Goal: Task Accomplishment & Management: Manage account settings

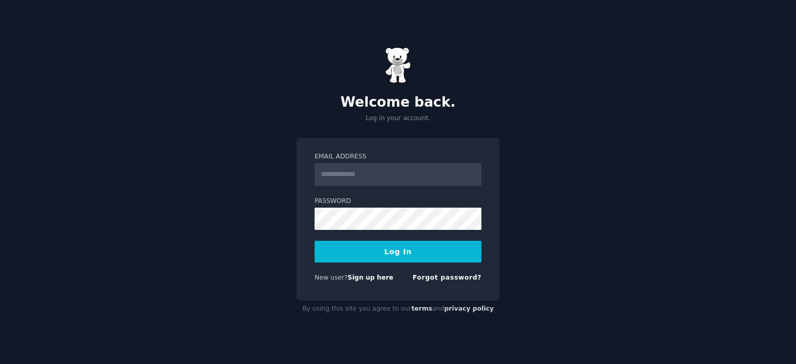
click at [393, 180] on input "Email Address" at bounding box center [397, 174] width 167 height 23
type input "*******"
drag, startPoint x: 354, startPoint y: 177, endPoint x: 294, endPoint y: 173, distance: 59.7
click at [294, 173] on div "Welcome back. Log in your account. Email Address ******* Password Log In New us…" at bounding box center [398, 182] width 796 height 364
type input "**********"
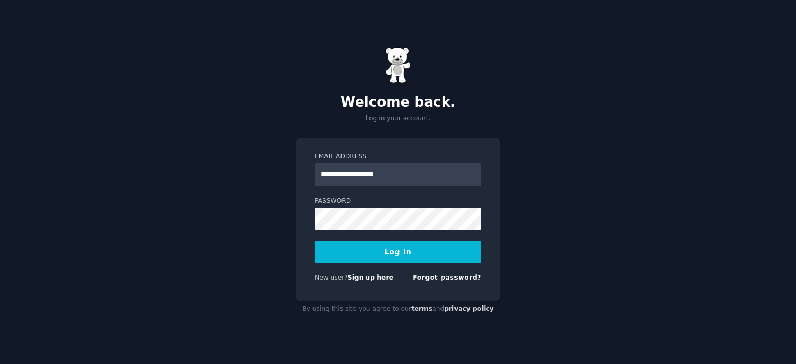
click at [290, 176] on div "**********" at bounding box center [398, 182] width 796 height 364
click at [443, 254] on button "Log In" at bounding box center [397, 252] width 167 height 22
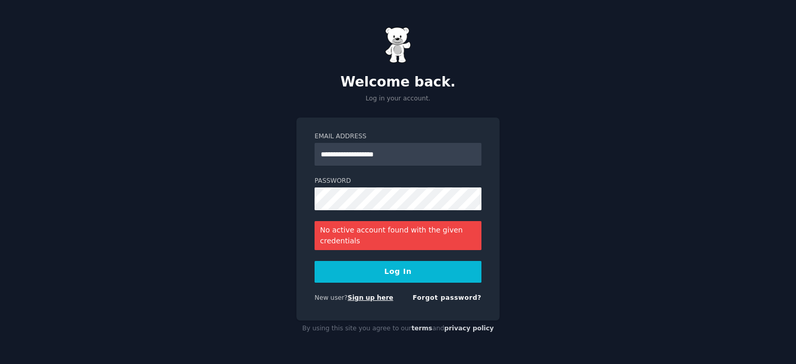
click at [365, 299] on link "Sign up here" at bounding box center [371, 297] width 46 height 7
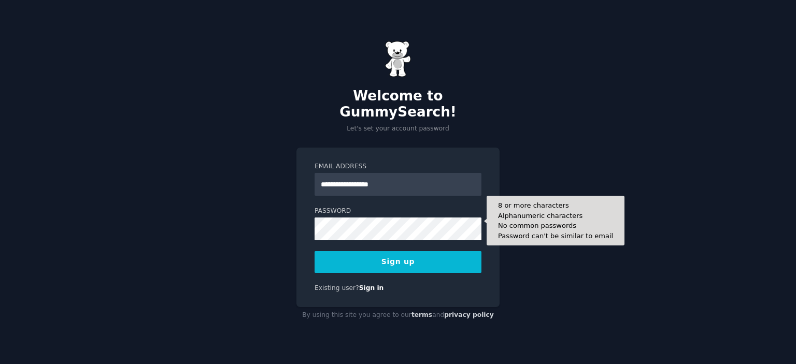
type input "**********"
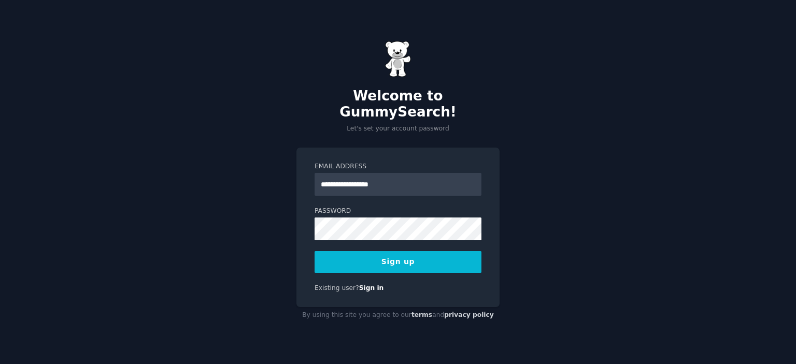
click at [304, 213] on div "**********" at bounding box center [397, 228] width 203 height 160
click at [383, 251] on button "Sign up" at bounding box center [397, 262] width 167 height 22
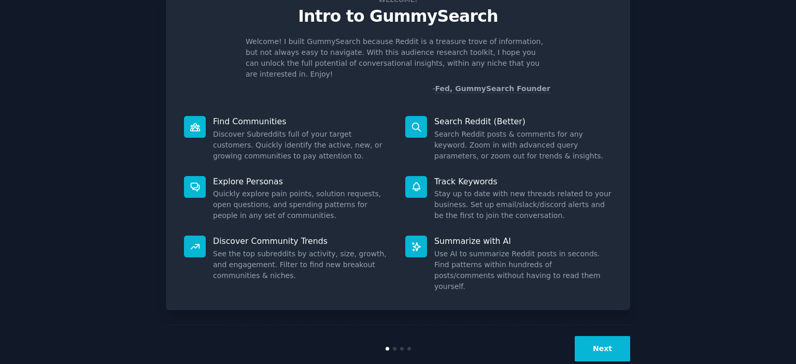
scroll to position [41, 0]
click at [601, 336] on button "Next" at bounding box center [601, 348] width 55 height 25
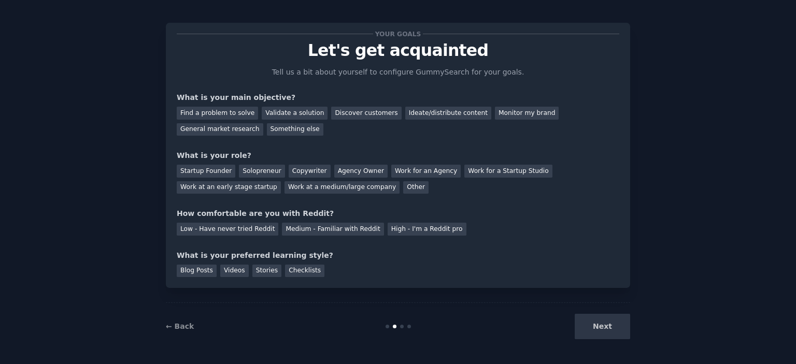
click at [607, 329] on div "Next" at bounding box center [552, 326] width 155 height 25
click at [220, 113] on div "Find a problem to solve" at bounding box center [217, 113] width 81 height 13
click at [262, 111] on div "Validate a solution" at bounding box center [295, 113] width 66 height 13
click at [232, 107] on div "Find a problem to solve" at bounding box center [217, 113] width 81 height 13
click at [221, 174] on div "Startup Founder" at bounding box center [206, 171] width 59 height 13
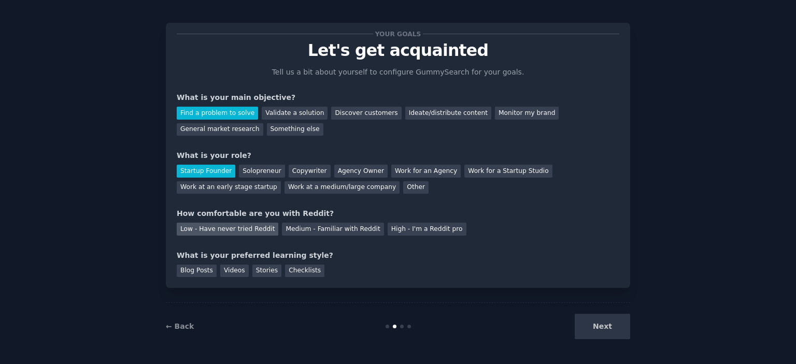
click at [215, 229] on div "Low - Have never tried Reddit" at bounding box center [228, 229] width 102 height 13
click at [232, 271] on div "Videos" at bounding box center [234, 271] width 28 height 13
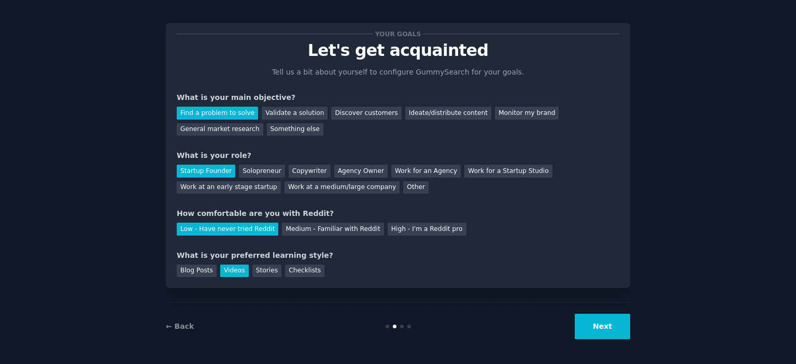
click at [586, 328] on button "Next" at bounding box center [601, 326] width 55 height 25
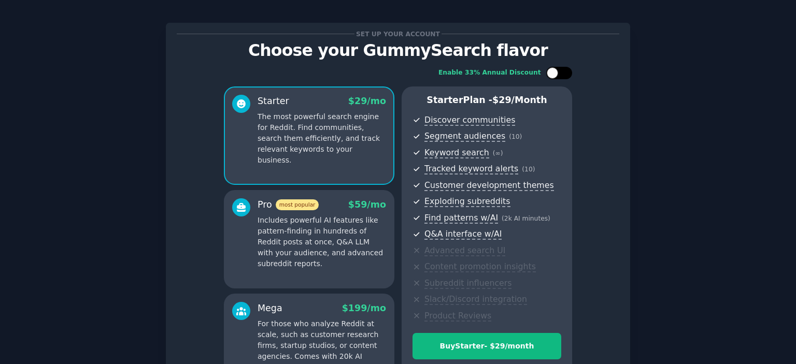
click at [556, 70] on div at bounding box center [559, 73] width 26 height 12
checkbox input "false"
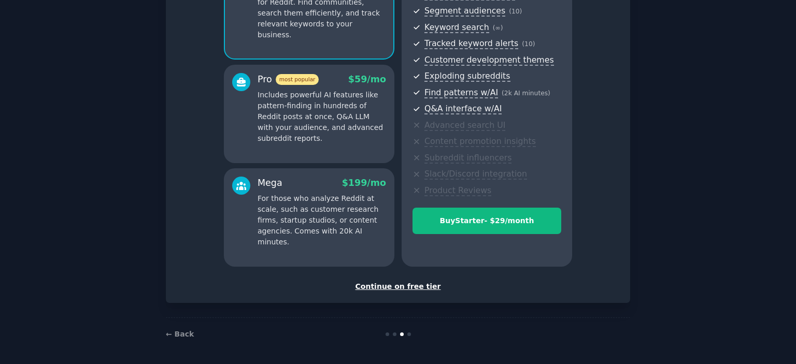
scroll to position [132, 0]
click at [407, 284] on div "Continue on free tier" at bounding box center [398, 286] width 442 height 11
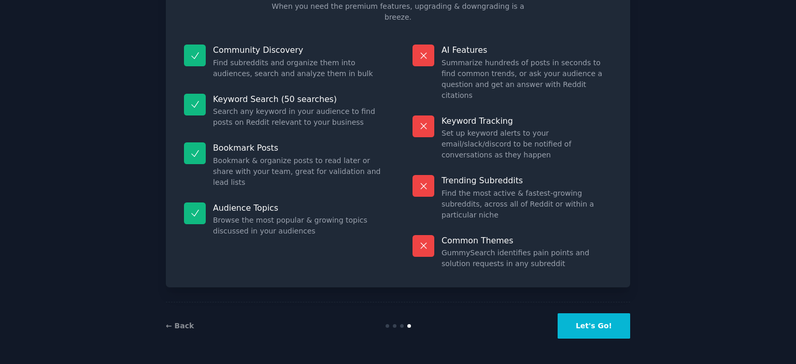
scroll to position [39, 0]
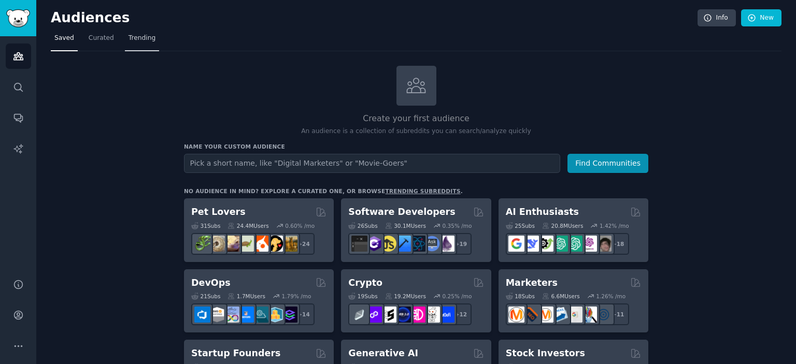
click at [143, 35] on span "Trending" at bounding box center [141, 38] width 27 height 9
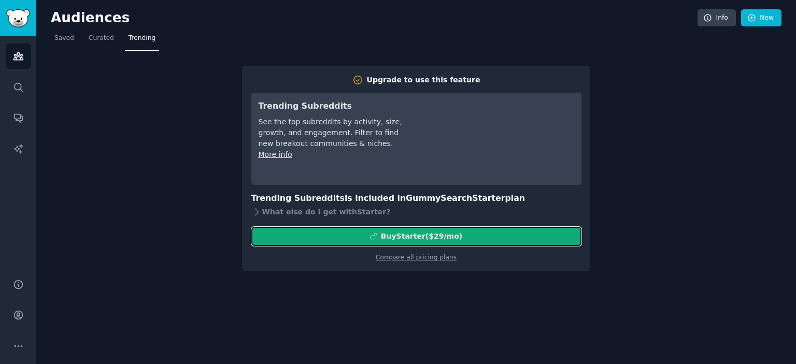
click at [424, 240] on div "Buy Starter ($ 29 /mo )" at bounding box center [421, 236] width 81 height 11
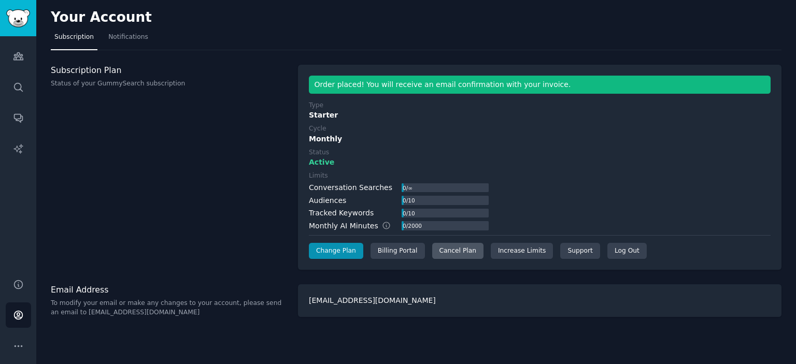
click at [463, 251] on div "Cancel Plan" at bounding box center [457, 251] width 51 height 17
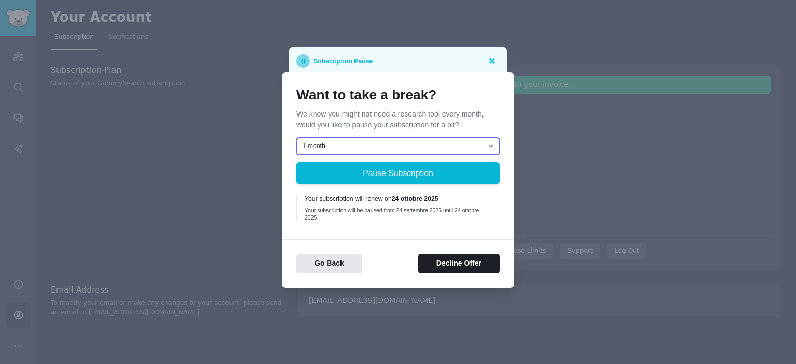
click at [418, 145] on select "1 month 2 months 3 months Choose a custom date to resume" at bounding box center [397, 147] width 203 height 18
click at [432, 122] on p "We know you might not need a research tool every month, would you like to pause…" at bounding box center [397, 120] width 203 height 22
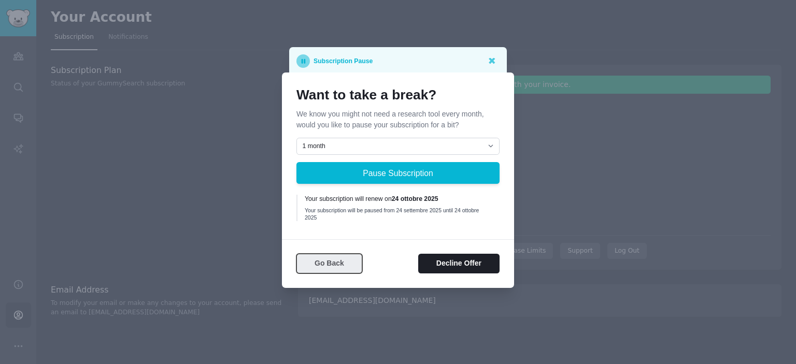
click at [343, 262] on button "Go Back" at bounding box center [329, 264] width 66 height 20
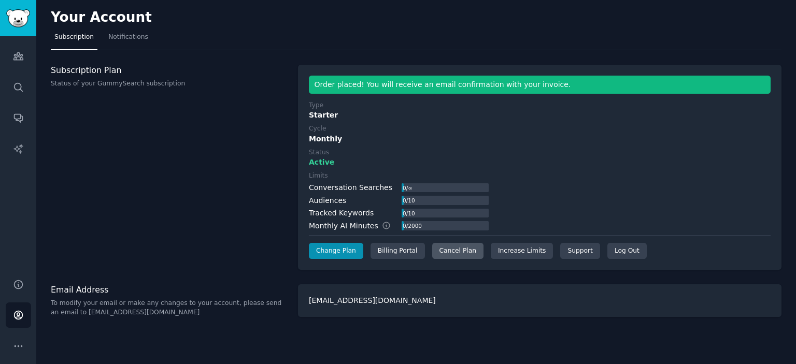
click at [448, 246] on div "Cancel Plan" at bounding box center [457, 251] width 51 height 17
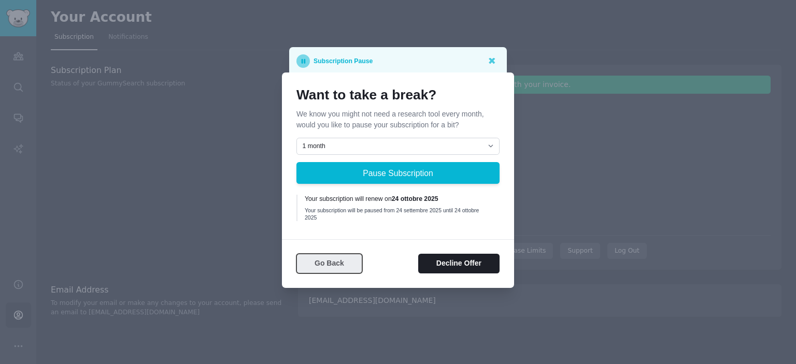
click at [333, 268] on button "Go Back" at bounding box center [329, 264] width 66 height 20
